Goal: Register for event/course

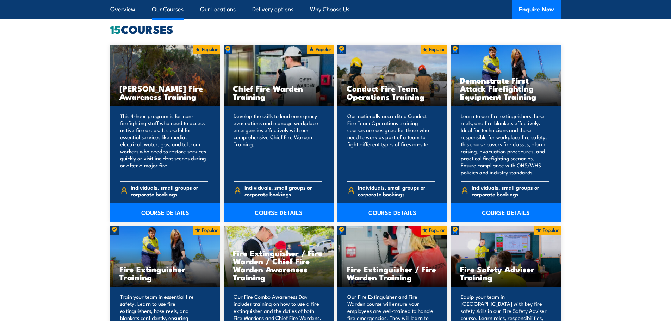
scroll to position [564, 0]
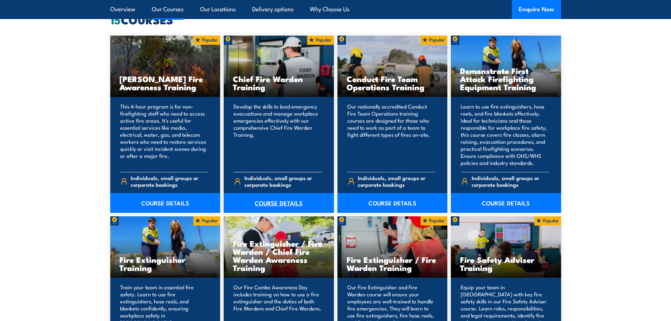
click at [273, 195] on link "COURSE DETAILS" at bounding box center [279, 203] width 110 height 20
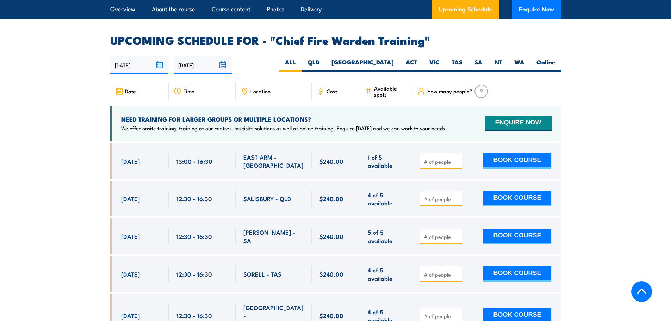
scroll to position [1233, 0]
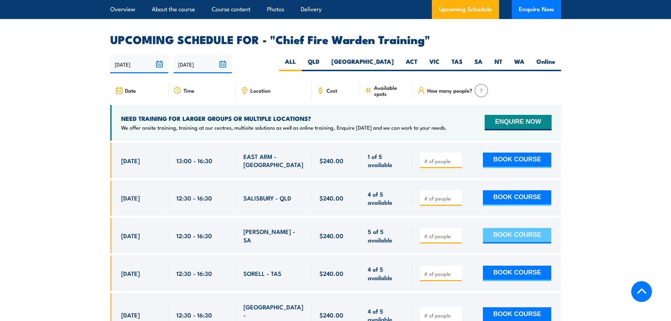
click at [518, 228] on button "BOOK COURSE" at bounding box center [517, 236] width 68 height 16
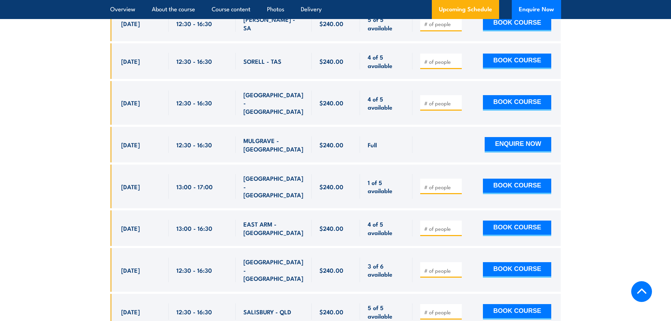
scroll to position [1480, 0]
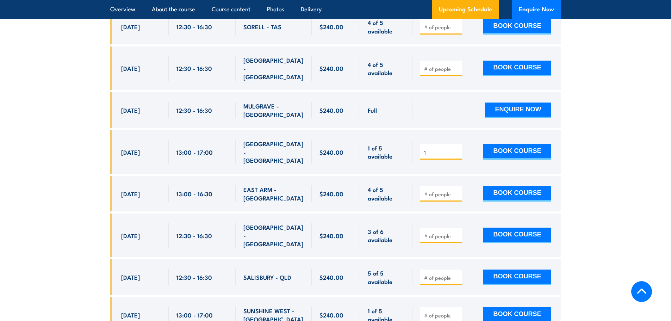
type input "1"
click at [457, 149] on input "1" at bounding box center [441, 152] width 35 height 7
click at [456, 149] on input "1" at bounding box center [441, 152] width 35 height 7
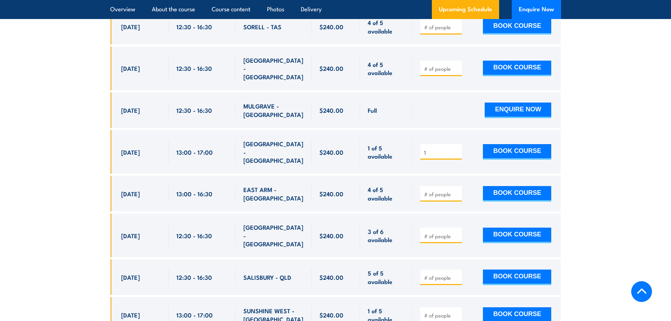
click at [455, 149] on input "1" at bounding box center [441, 152] width 35 height 7
click at [457, 149] on input "1" at bounding box center [441, 152] width 35 height 7
click at [458, 149] on input "1" at bounding box center [441, 152] width 35 height 7
click at [457, 149] on input "1" at bounding box center [441, 152] width 35 height 7
click at [455, 149] on input "1" at bounding box center [441, 152] width 35 height 7
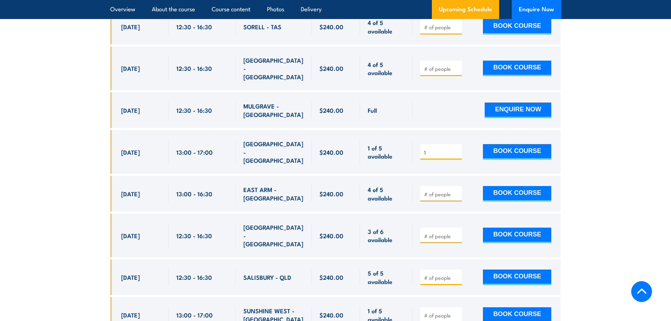
click at [455, 144] on div "1" at bounding box center [441, 152] width 42 height 16
click at [455, 149] on input "1" at bounding box center [441, 152] width 35 height 7
click at [457, 149] on input "1" at bounding box center [441, 152] width 35 height 7
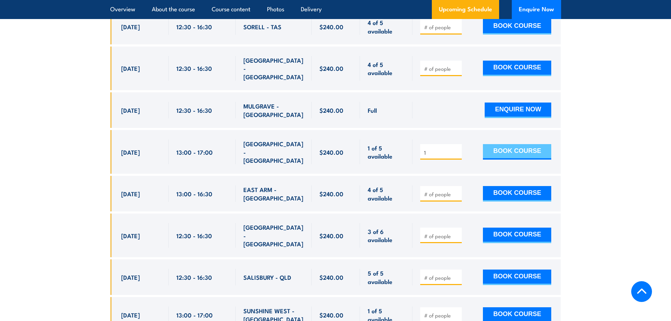
click at [498, 144] on button "BOOK COURSE" at bounding box center [517, 152] width 68 height 16
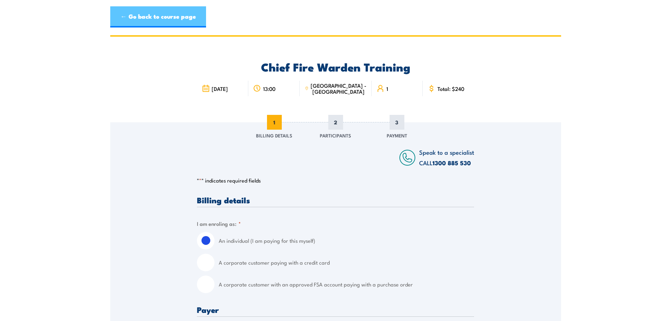
click at [159, 14] on link "← Go back to course page" at bounding box center [158, 16] width 96 height 21
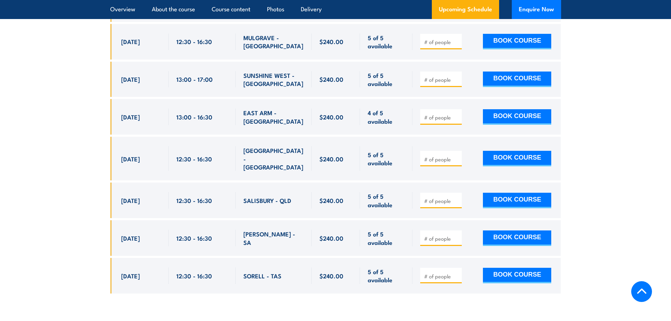
scroll to position [2843, 0]
